Goal: Transaction & Acquisition: Purchase product/service

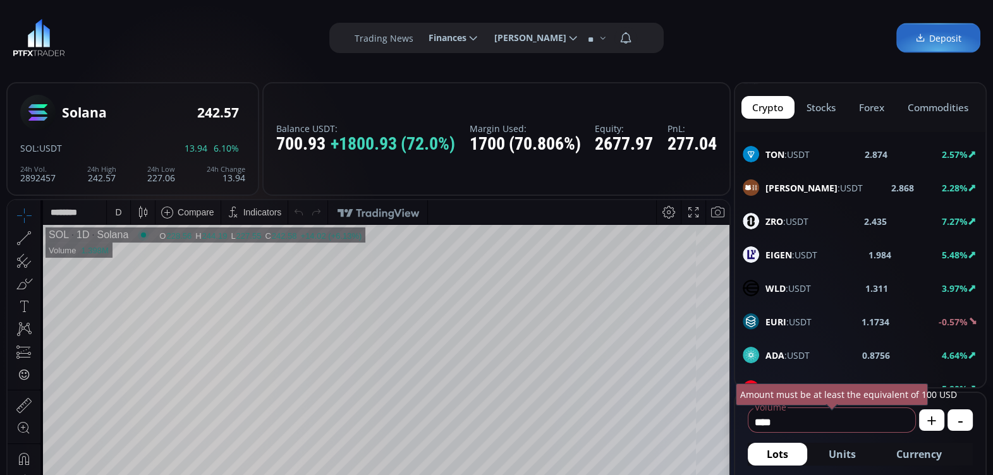
scroll to position [665, 0]
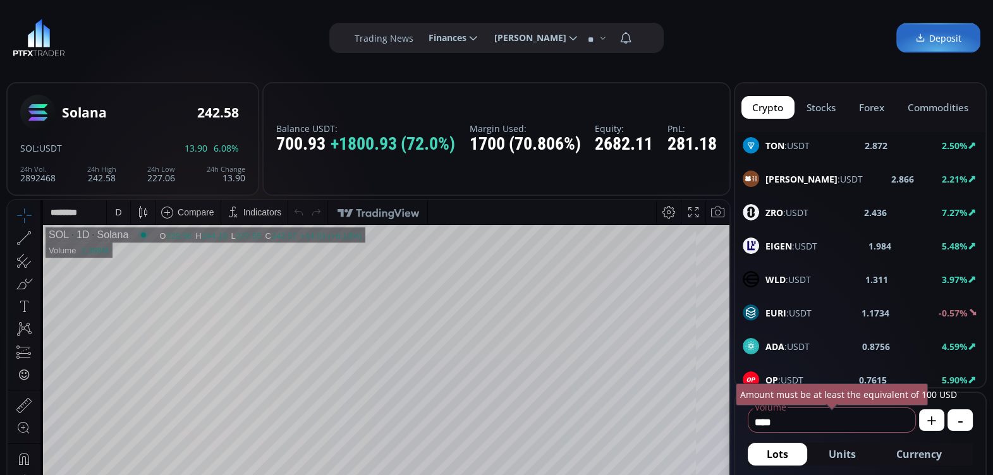
click at [778, 240] on b "EIGEN" at bounding box center [778, 246] width 27 height 12
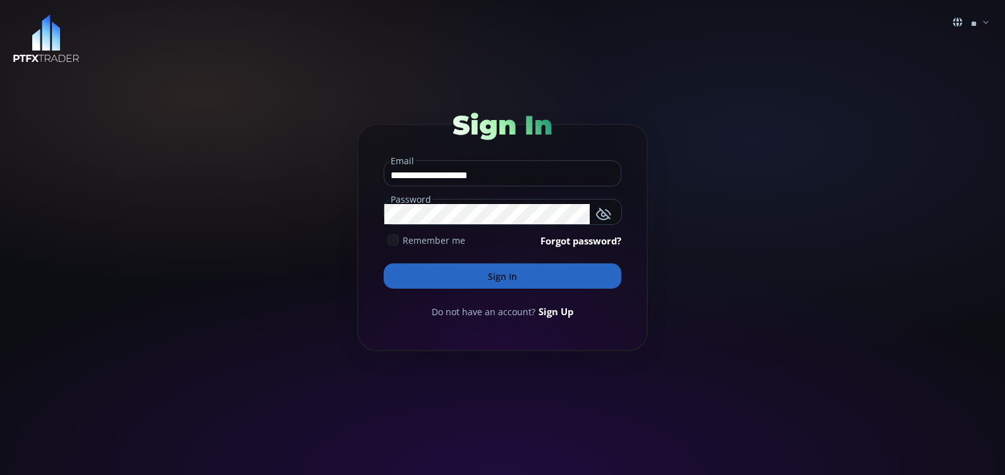
click at [392, 240] on icon at bounding box center [392, 239] width 11 height 11
click at [452, 276] on button "Sign In" at bounding box center [503, 276] width 238 height 25
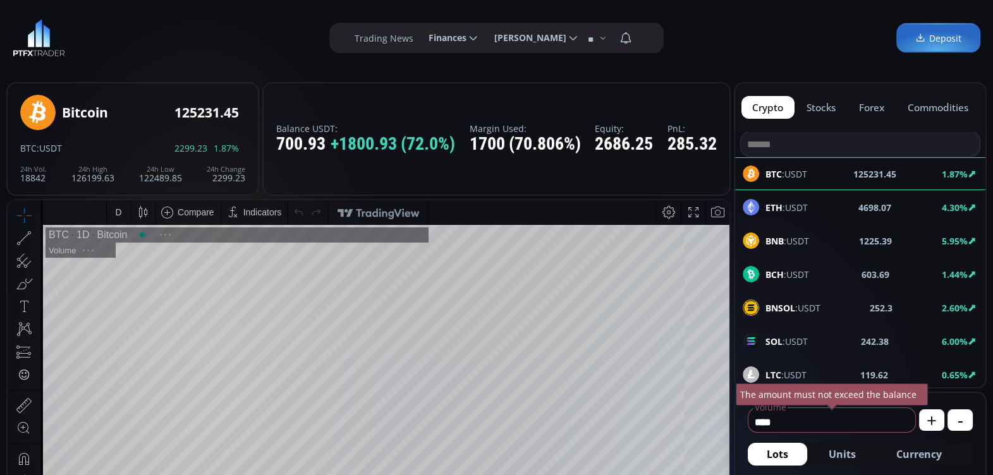
scroll to position [173, 0]
type input "********"
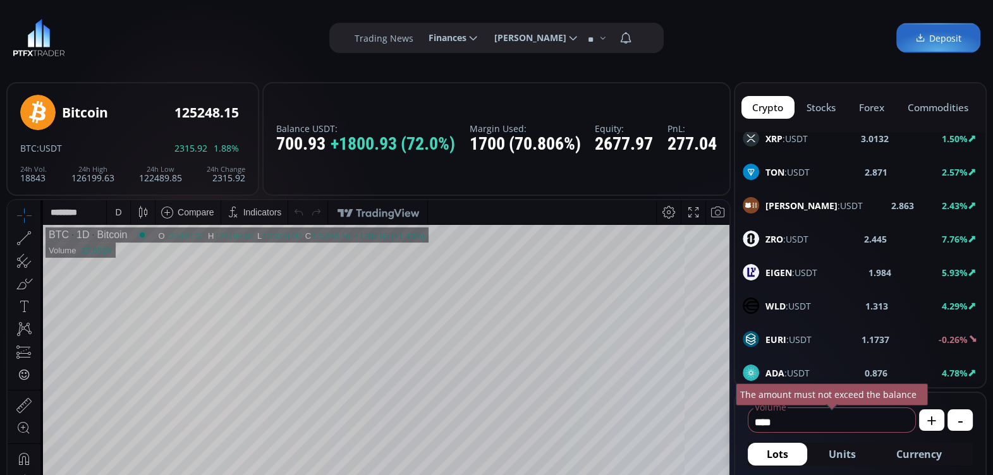
scroll to position [652, 0]
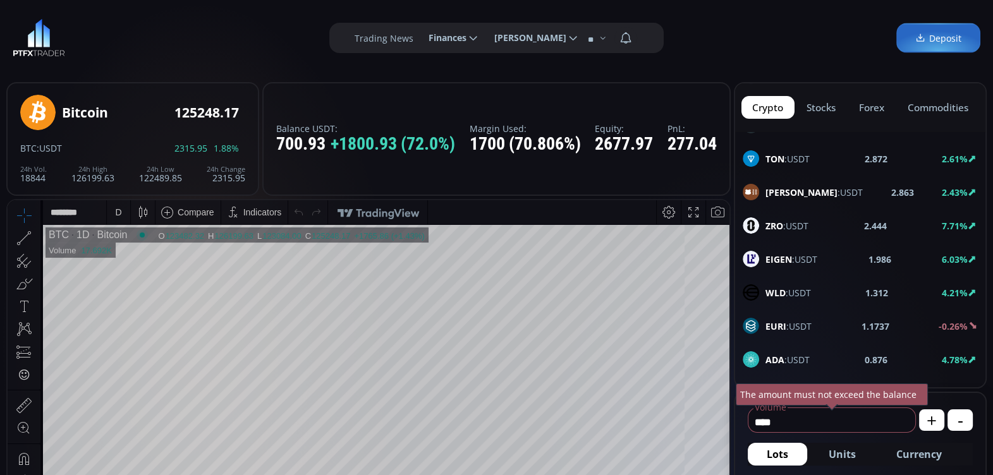
click at [781, 253] on b "EIGEN" at bounding box center [778, 259] width 27 height 12
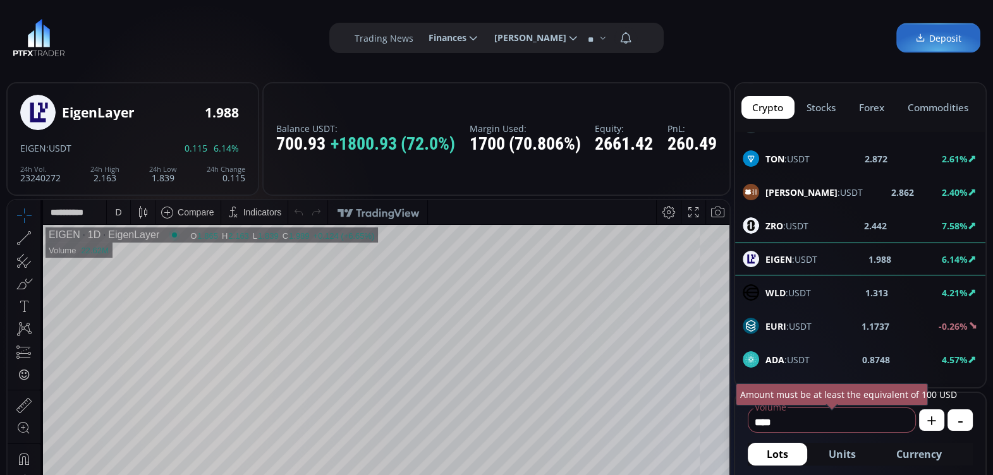
click at [125, 210] on div "D" at bounding box center [118, 212] width 23 height 24
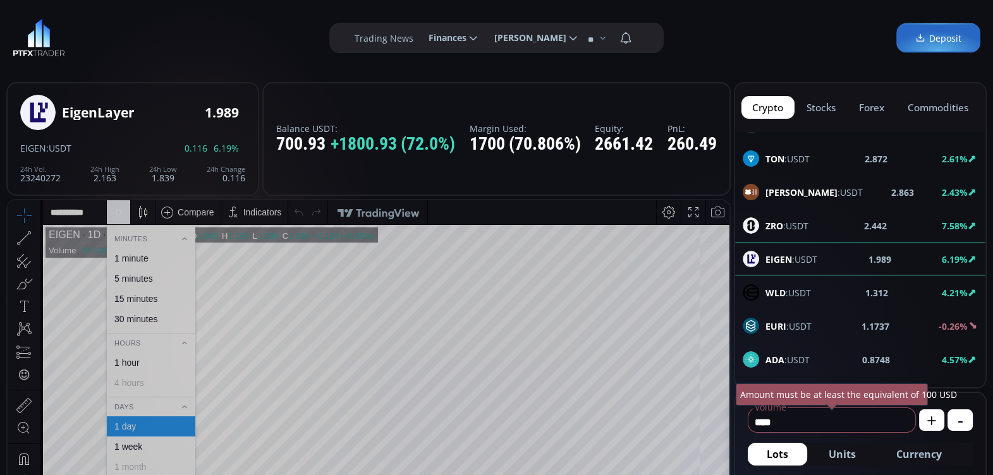
click at [150, 361] on div "1 hour" at bounding box center [150, 363] width 77 height 10
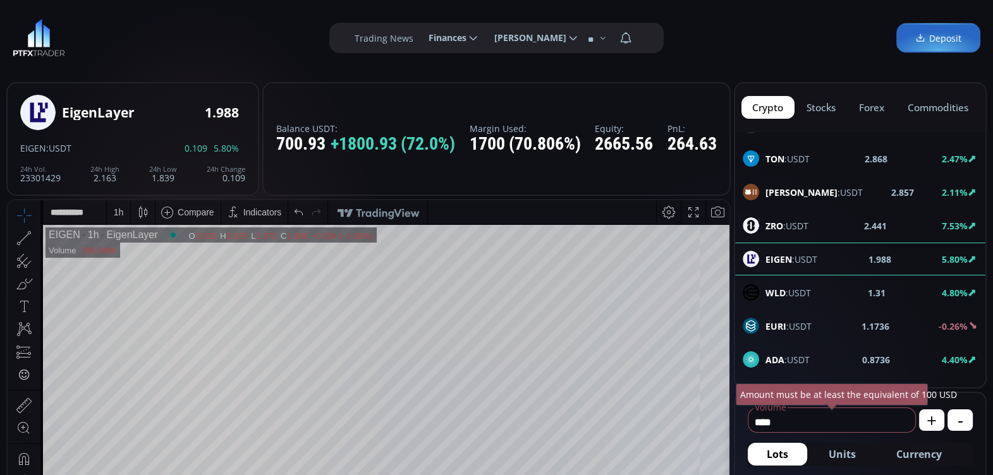
click at [117, 213] on div "1 h" at bounding box center [119, 212] width 10 height 10
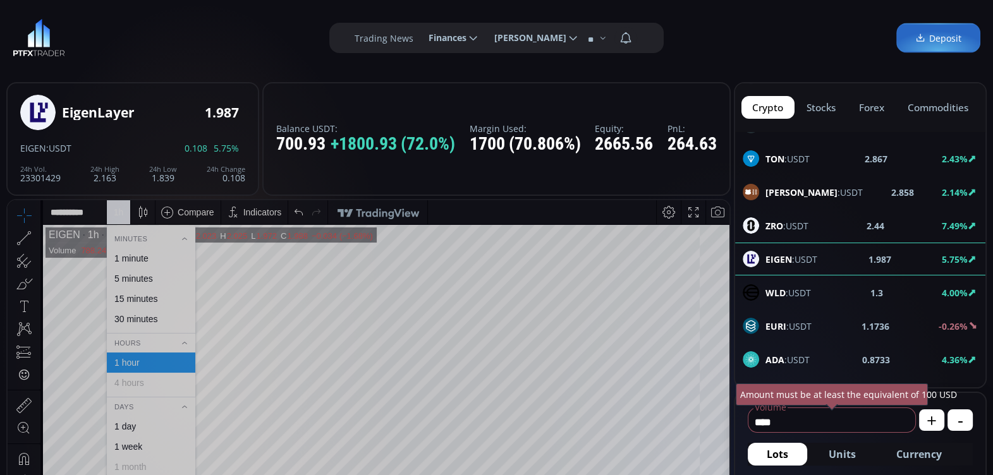
click at [141, 279] on div "5 minutes" at bounding box center [133, 279] width 39 height 10
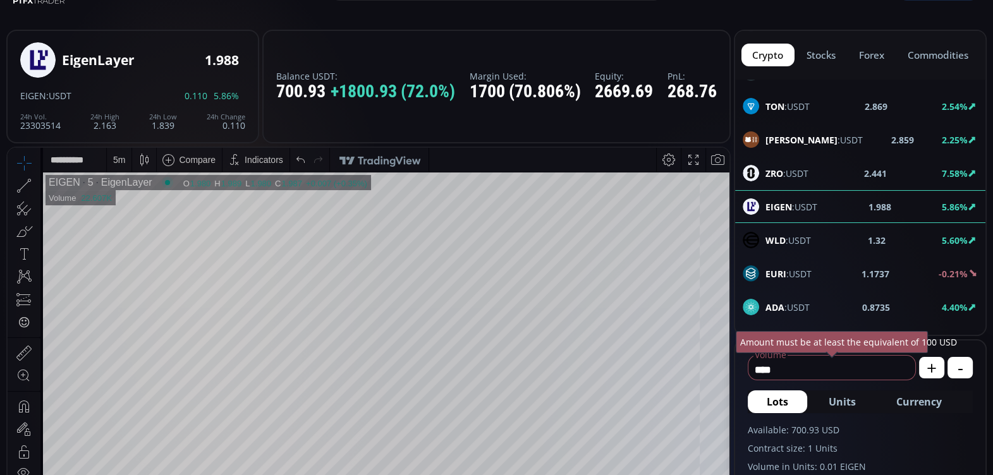
scroll to position [51, 0]
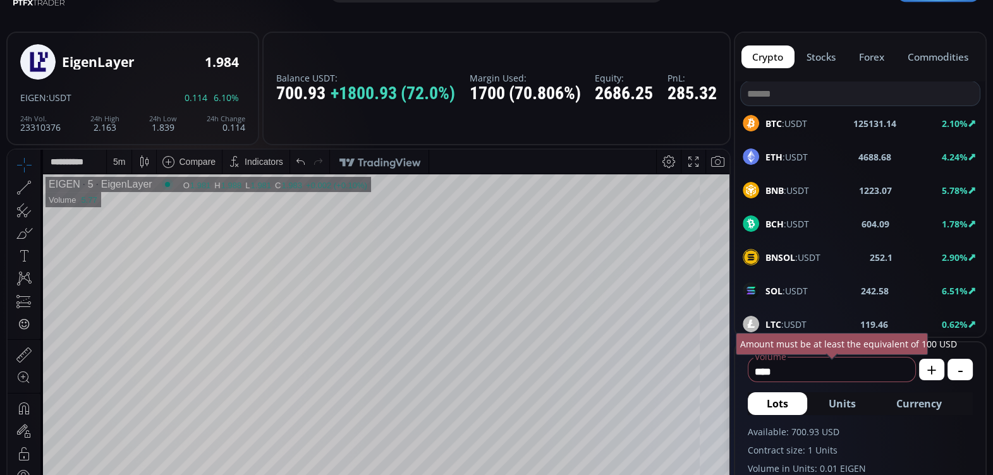
scroll to position [652, 0]
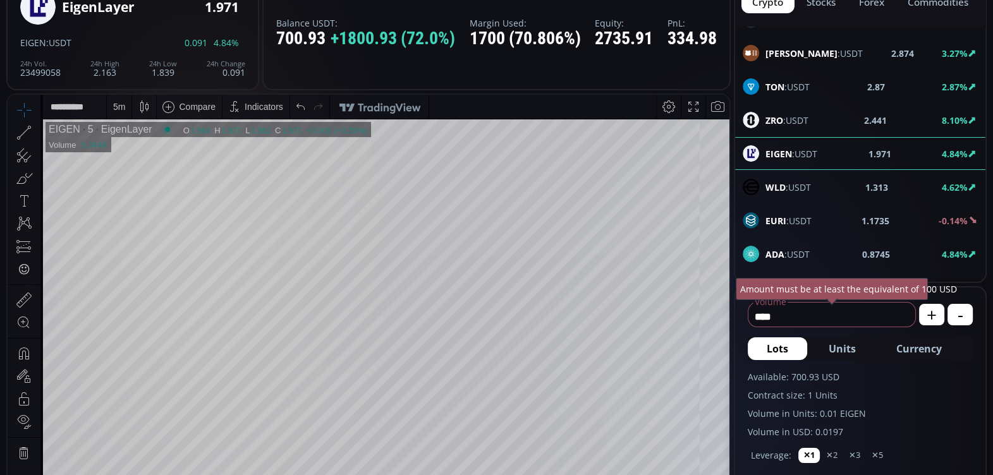
scroll to position [104, 0]
